Goal: Navigation & Orientation: Find specific page/section

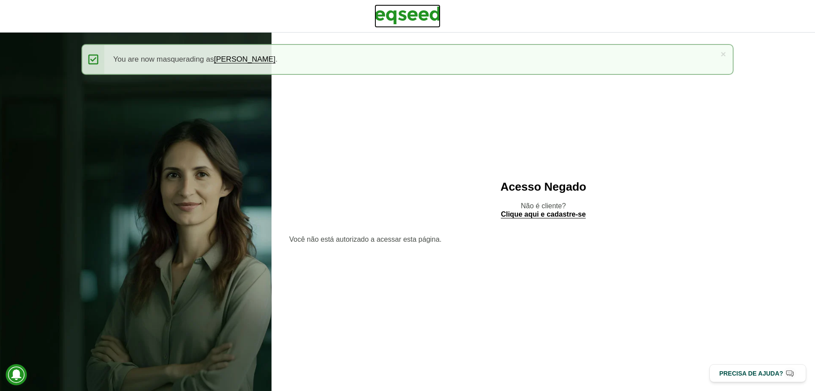
click at [400, 5] on img at bounding box center [407, 15] width 66 height 22
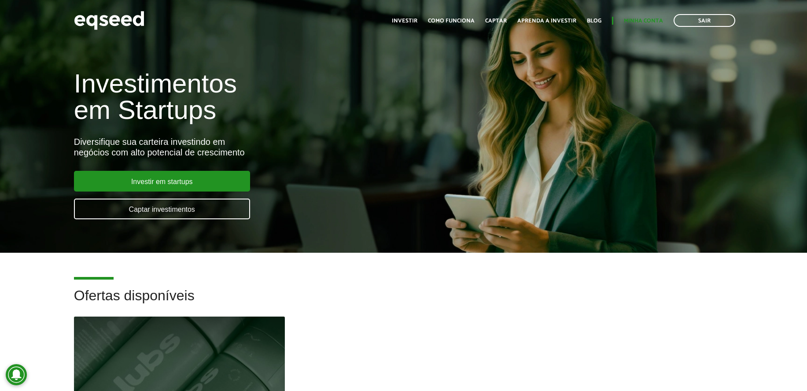
click at [650, 21] on link "Minha conta" at bounding box center [642, 21] width 39 height 6
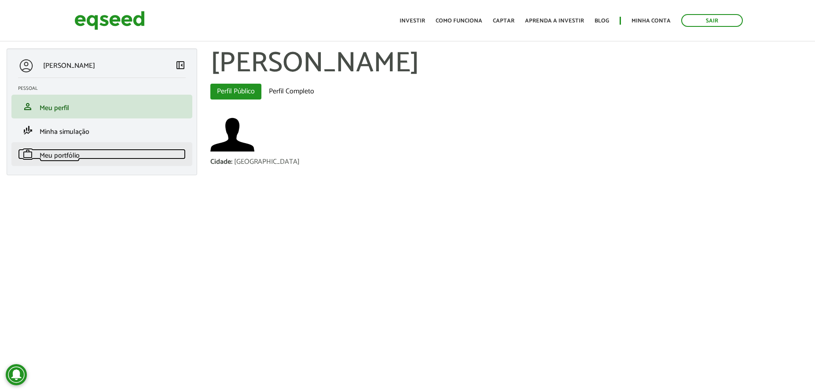
click at [127, 150] on link "work Meu portfólio" at bounding box center [102, 154] width 168 height 11
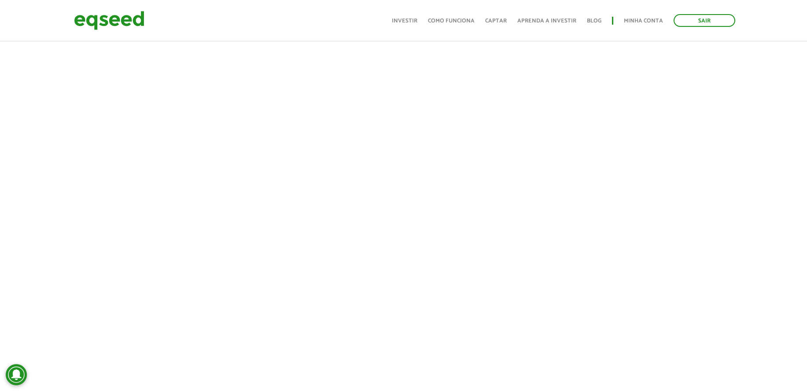
scroll to position [191, 0]
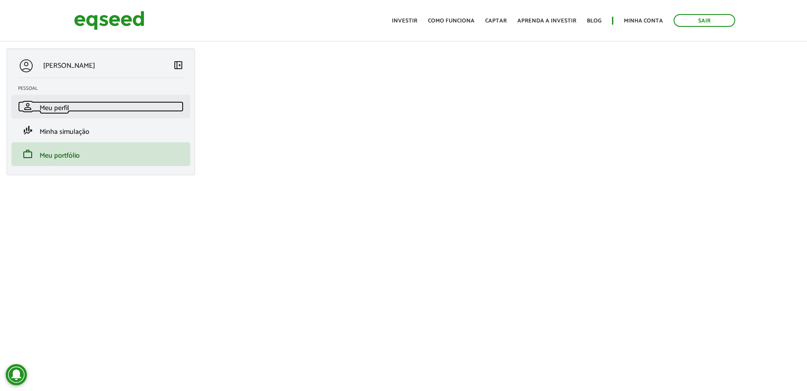
click at [81, 110] on link "person Meu perfil" at bounding box center [100, 106] width 165 height 11
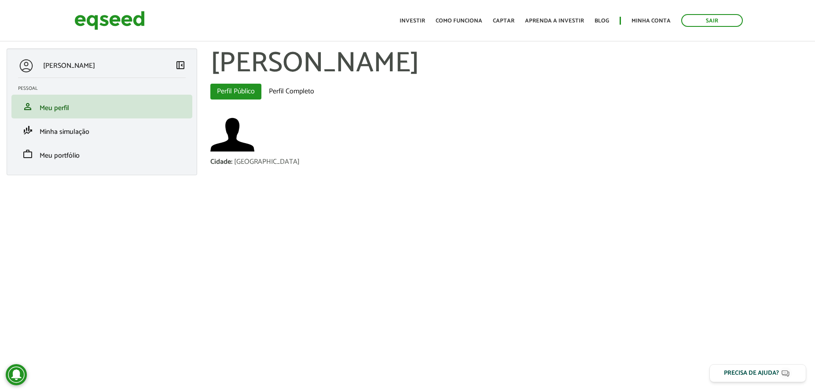
click at [706, 22] on link "Sair" at bounding box center [712, 20] width 62 height 13
